Goal: Check status: Check status

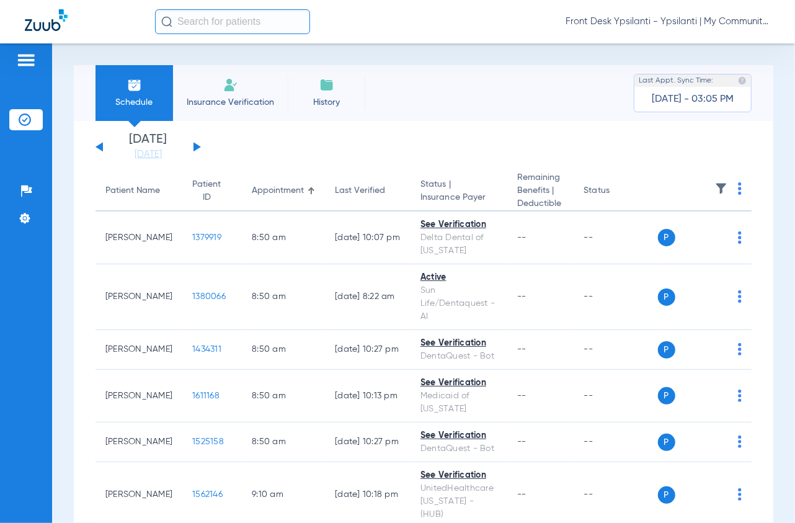
click at [196, 148] on button at bounding box center [197, 146] width 7 height 9
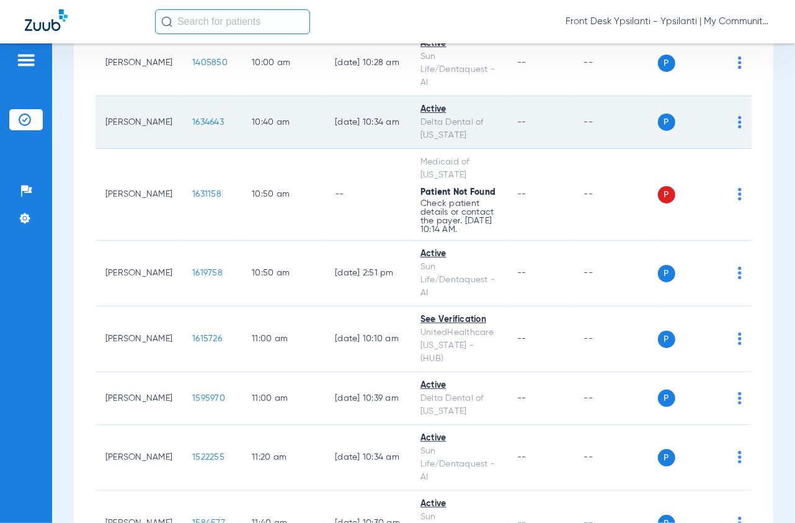
scroll to position [1034, 0]
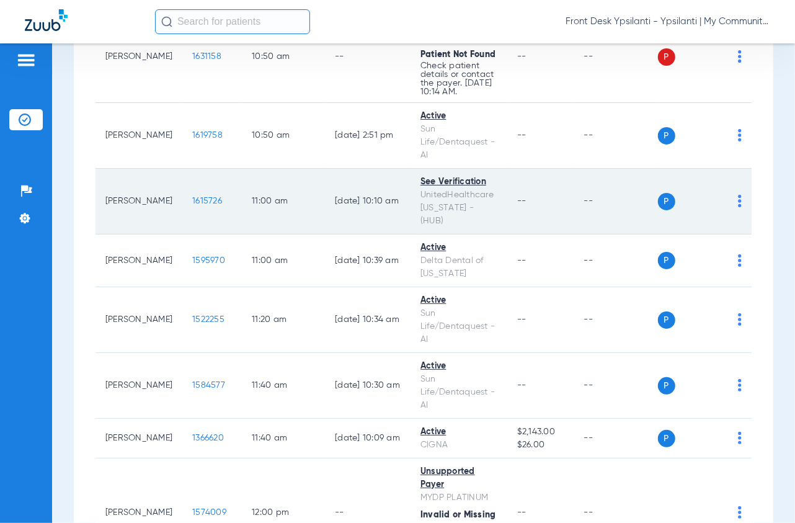
click at [193, 205] on span "1615726" at bounding box center [207, 201] width 30 height 9
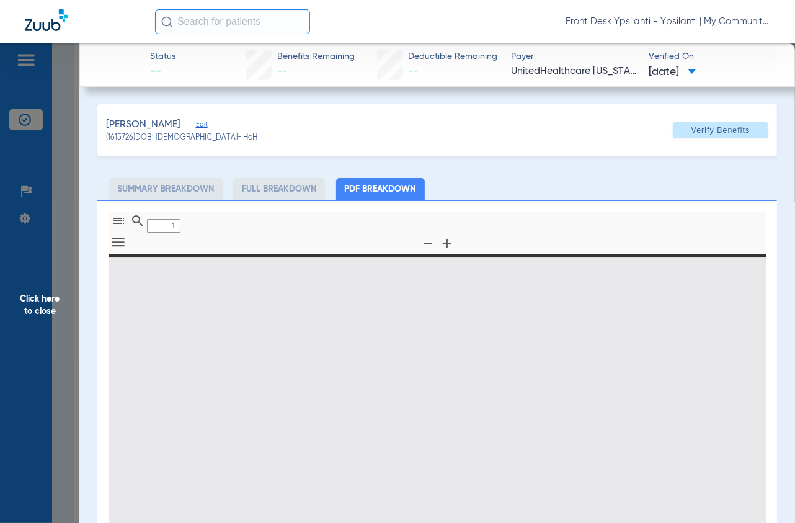
type input "0"
select select "page-width"
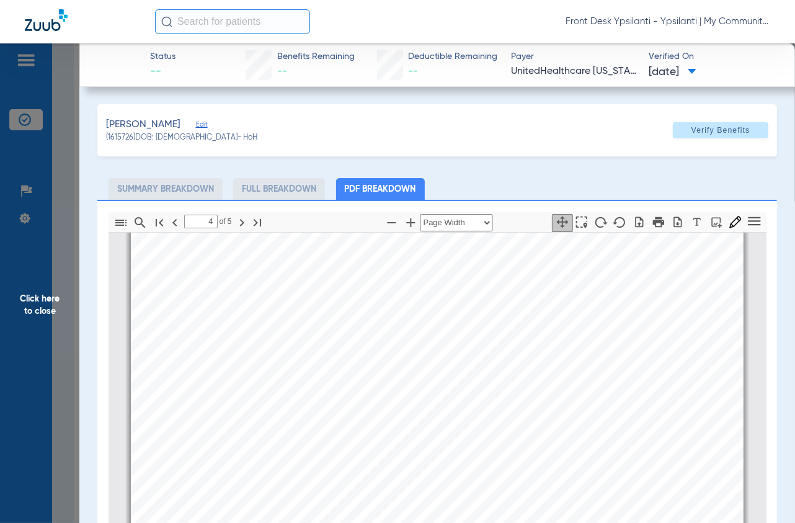
type input "5"
click at [66, 136] on span "Click here to close" at bounding box center [39, 304] width 79 height 523
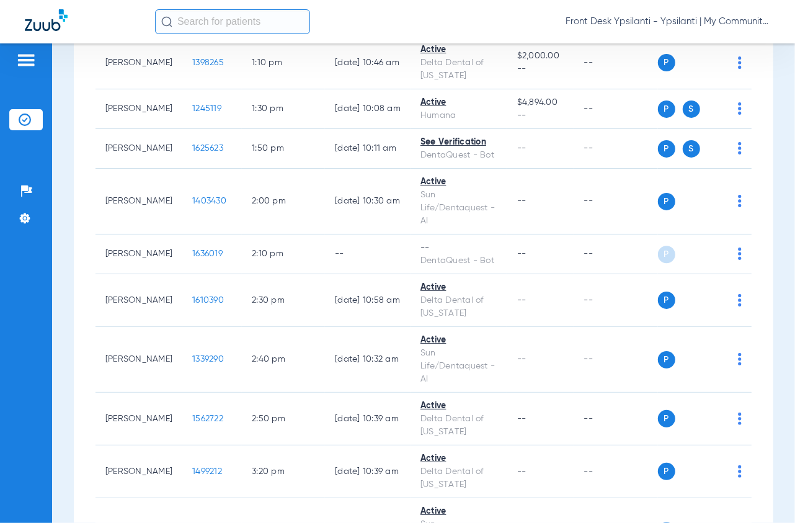
scroll to position [1861, 0]
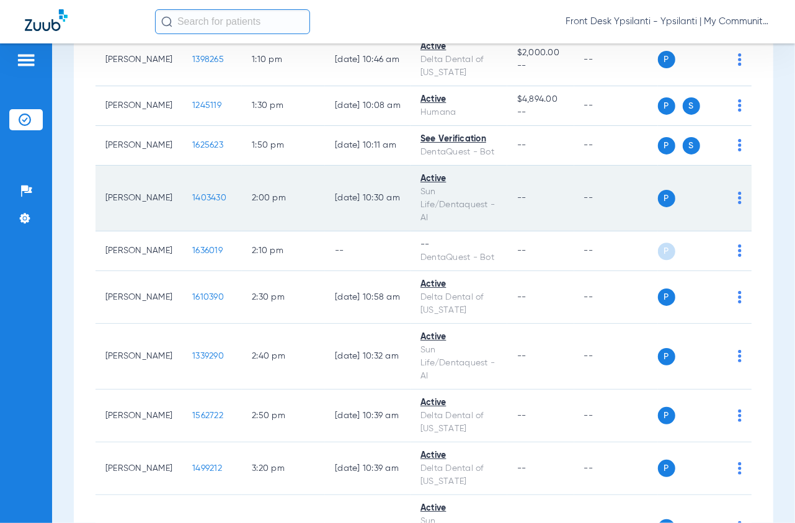
click at [192, 202] on span "1403430" at bounding box center [209, 198] width 34 height 9
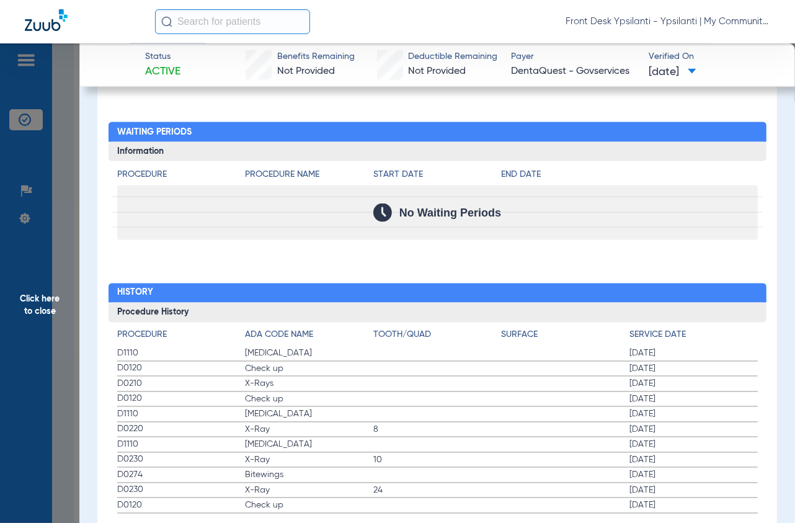
scroll to position [1237, 0]
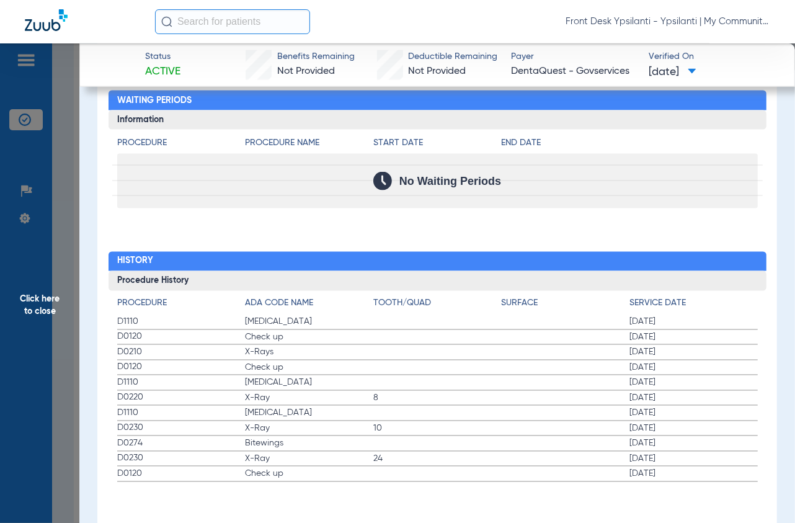
drag, startPoint x: 73, startPoint y: 132, endPoint x: 324, endPoint y: 171, distance: 254.3
click at [73, 132] on span "Click here to close" at bounding box center [39, 304] width 79 height 523
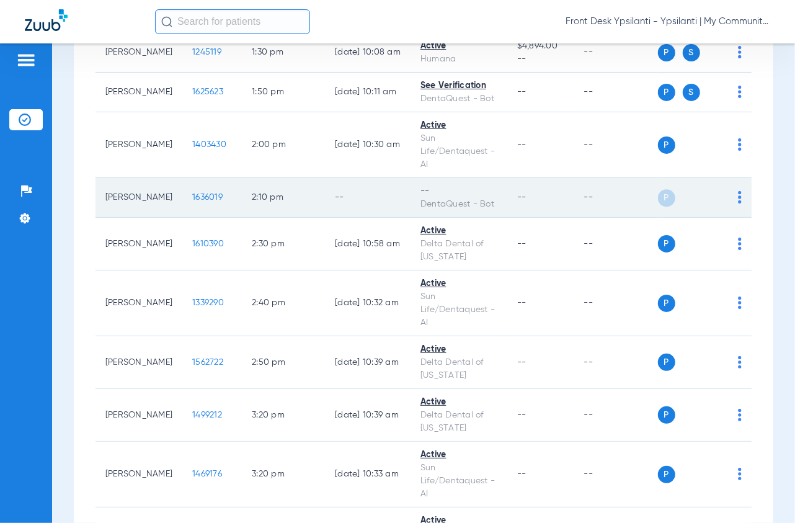
scroll to position [1930, 0]
